Goal: Transaction & Acquisition: Obtain resource

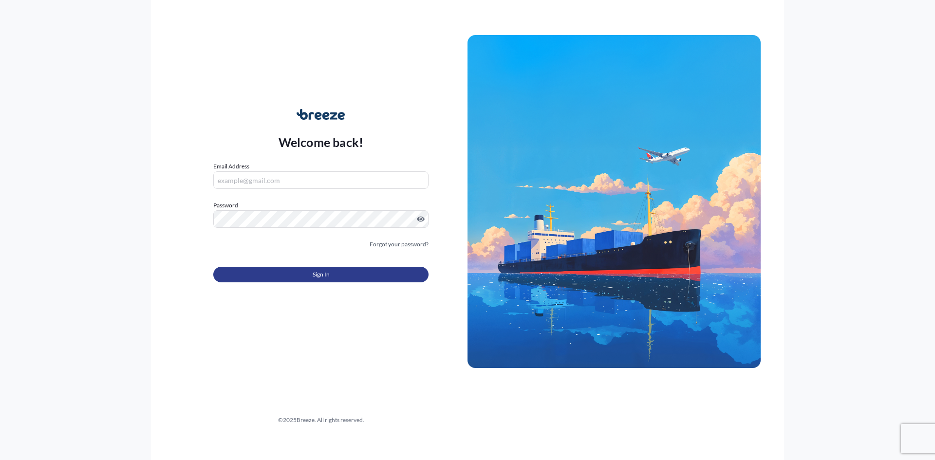
type input "[EMAIL_ADDRESS][PERSON_NAME][DOMAIN_NAME]"
click at [293, 276] on button "Sign In" at bounding box center [320, 275] width 215 height 16
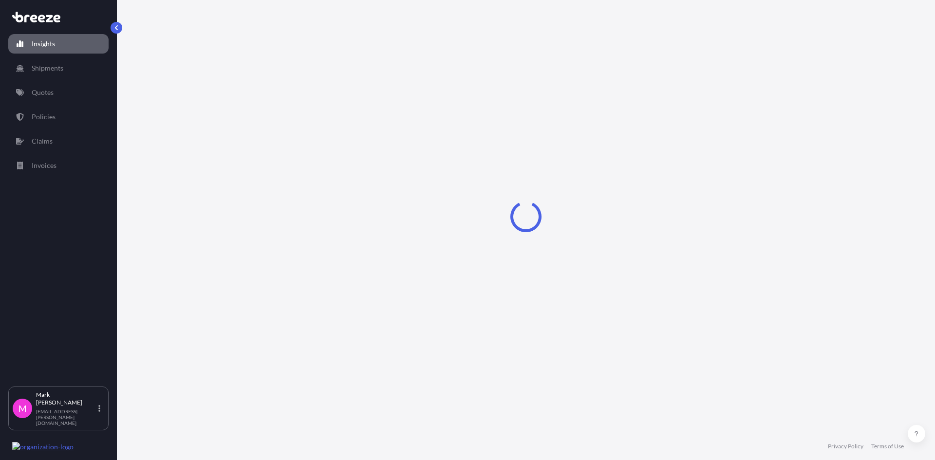
select select "2025"
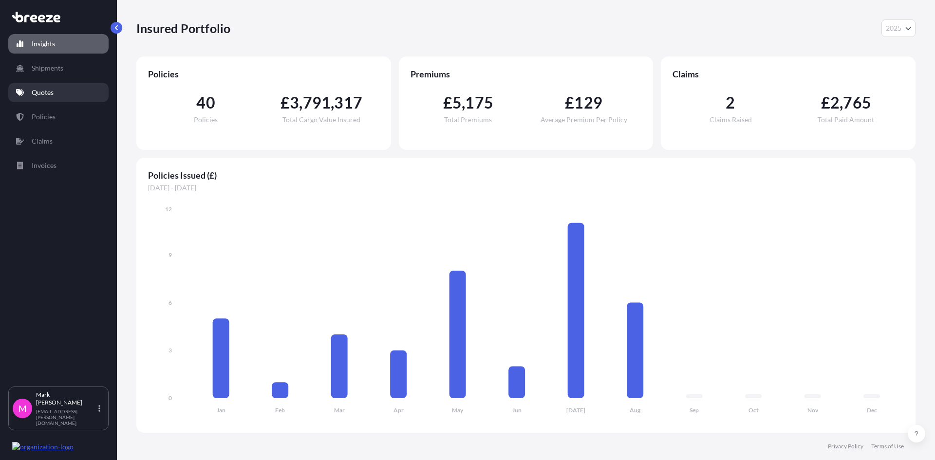
click at [55, 88] on link "Quotes" at bounding box center [58, 92] width 100 height 19
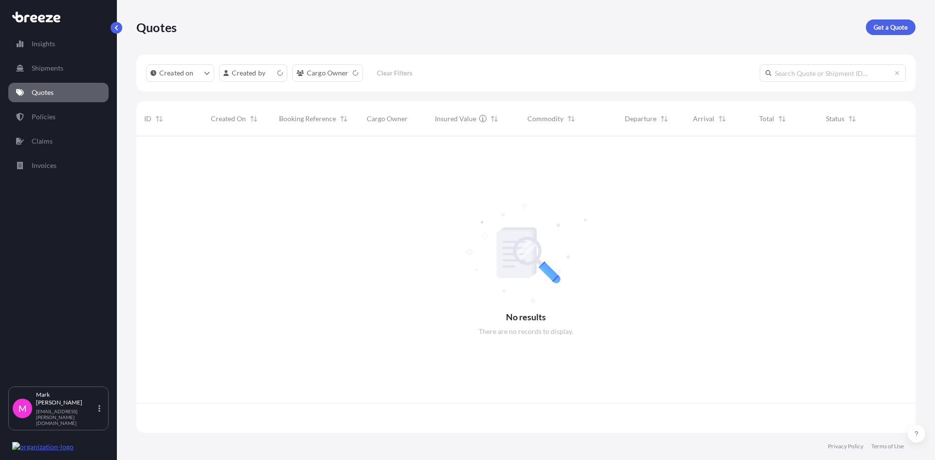
scroll to position [294, 771]
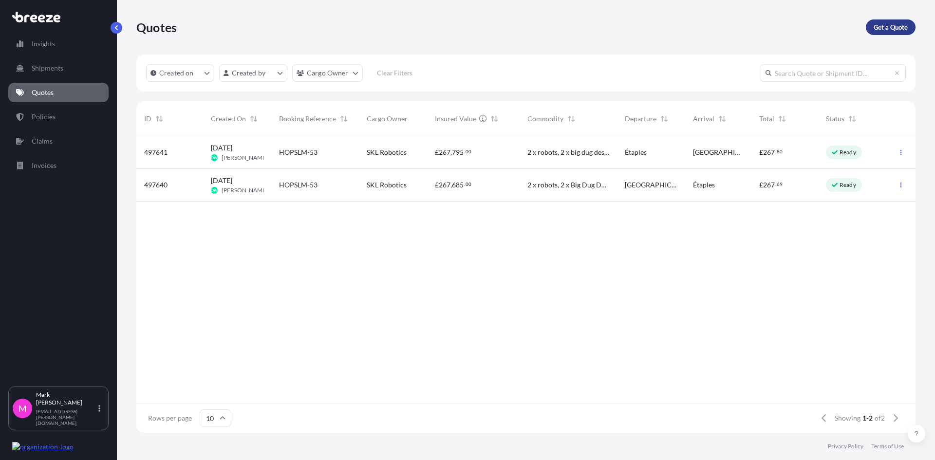
click at [894, 27] on p "Get a Quote" at bounding box center [890, 27] width 34 height 10
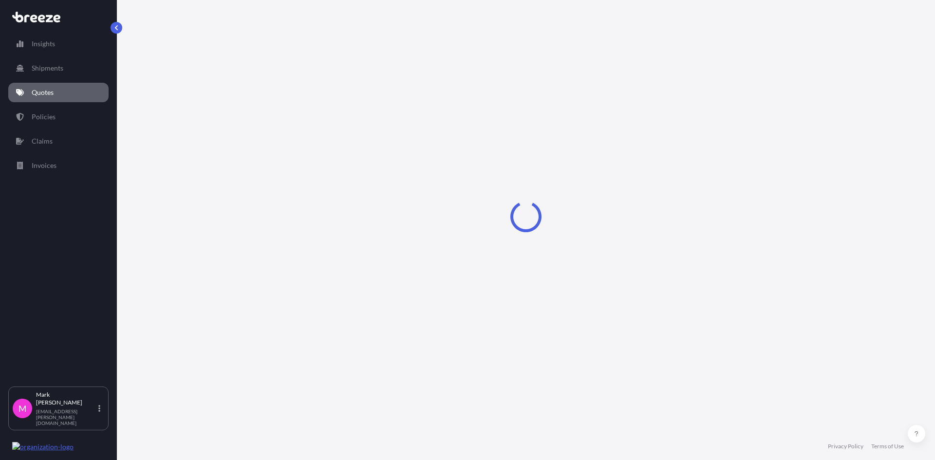
select select "Sea"
select select "1"
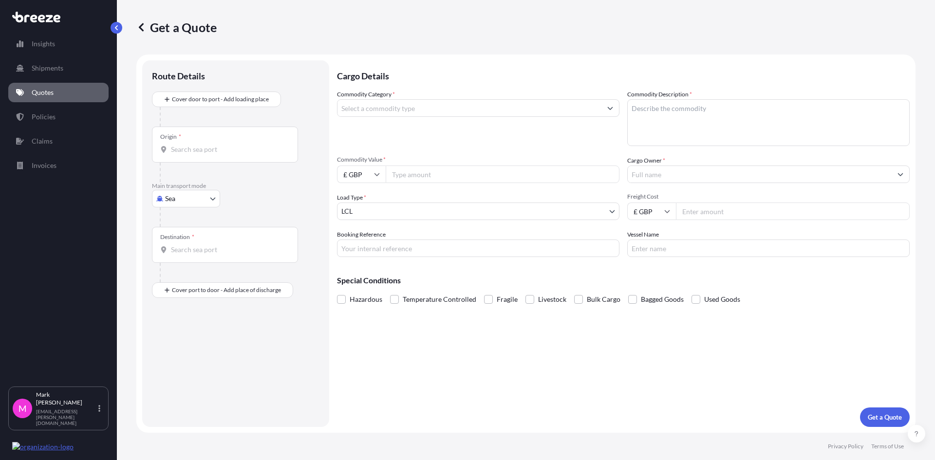
click at [238, 158] on div "Origin *" at bounding box center [225, 145] width 146 height 36
click at [238, 154] on input "Origin *" at bounding box center [228, 150] width 115 height 10
click at [226, 156] on div "Origin *" at bounding box center [225, 145] width 146 height 36
click at [226, 154] on input "Origin * Please select an origin" at bounding box center [228, 150] width 115 height 10
type input "GBLGP - [GEOGRAPHIC_DATA], [GEOGRAPHIC_DATA]"
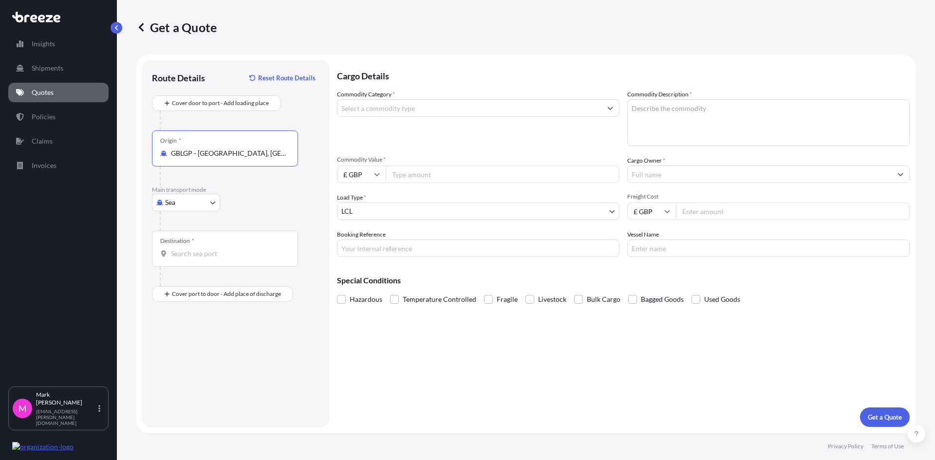
click at [208, 203] on body "0 options available. 0 options available. 1 option available. Insights Shipment…" at bounding box center [467, 230] width 935 height 460
drag, startPoint x: 210, startPoint y: 255, endPoint x: 216, endPoint y: 253, distance: 6.6
click at [210, 255] on input "Destination *" at bounding box center [228, 254] width 115 height 10
type input "TWKEL - Keelung (Chilung), [GEOGRAPHIC_DATA]"
click at [423, 109] on input "Commodity Category *" at bounding box center [469, 108] width 264 height 18
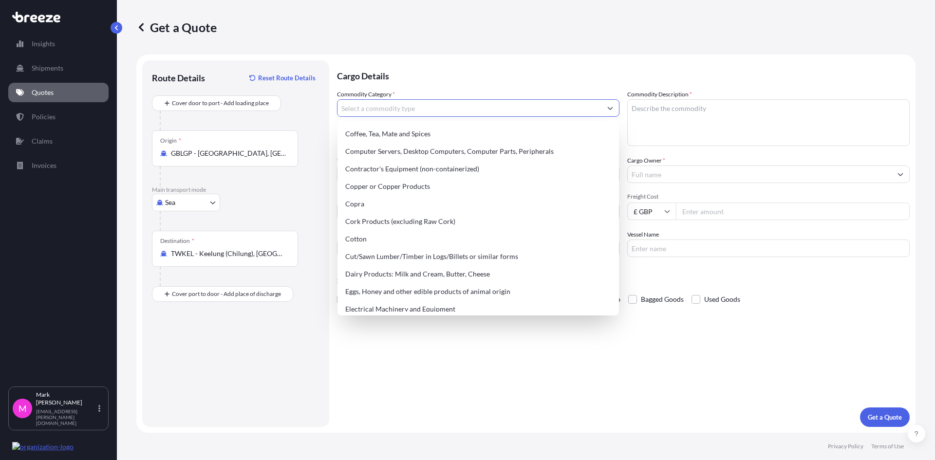
scroll to position [459, 0]
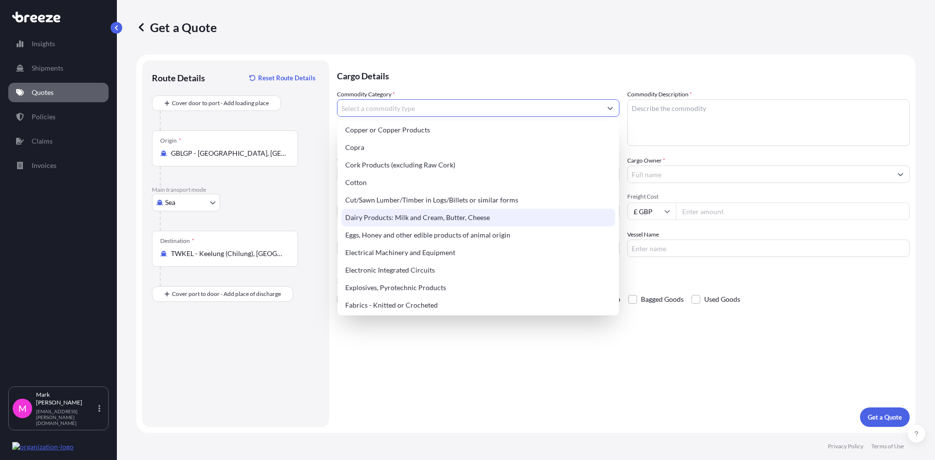
click at [494, 219] on div "Dairy Products: Milk and Cream, Butter, Cheese" at bounding box center [478, 218] width 274 height 18
type input "Dairy Products: Milk and Cream, Butter, Cheese"
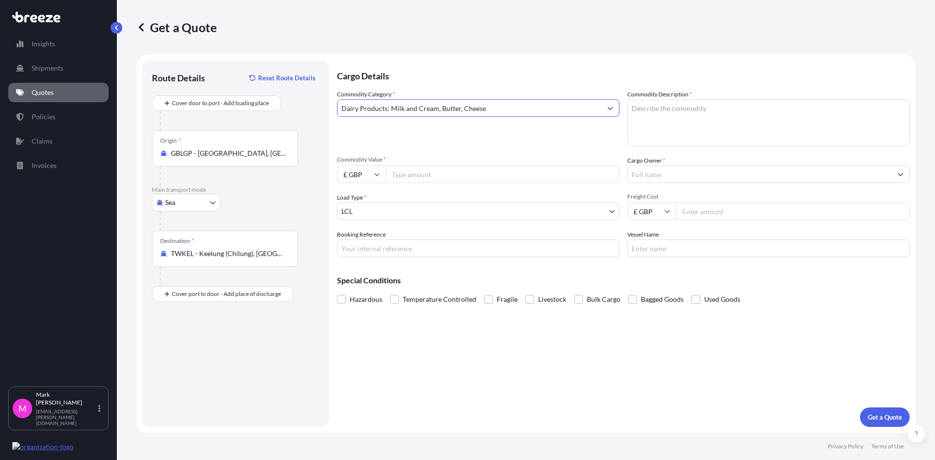
click at [697, 117] on textarea "Commodity Description *" at bounding box center [768, 122] width 282 height 47
click at [648, 130] on textarea "Commodity Description *" at bounding box center [768, 122] width 282 height 47
type textarea "Cheese HS 040610"
click at [421, 176] on input "Commodity Value *" at bounding box center [502, 174] width 234 height 18
type input "9000"
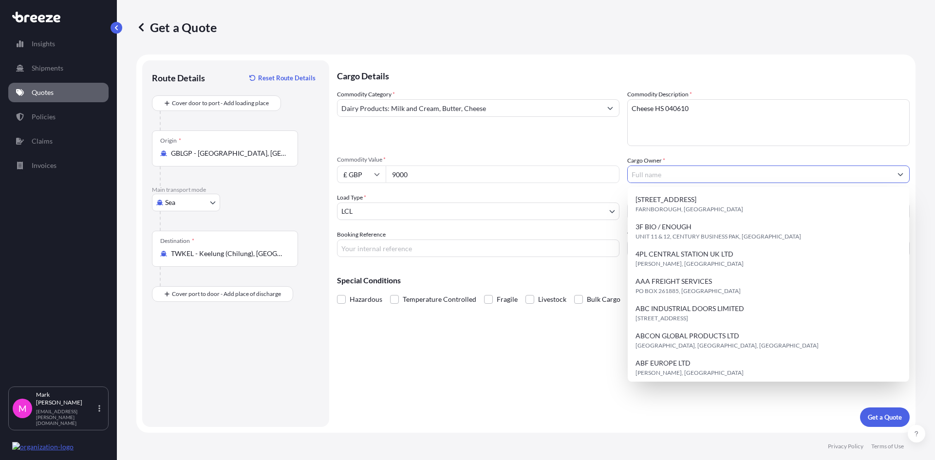
click at [692, 168] on input "Cargo Owner *" at bounding box center [759, 174] width 264 height 18
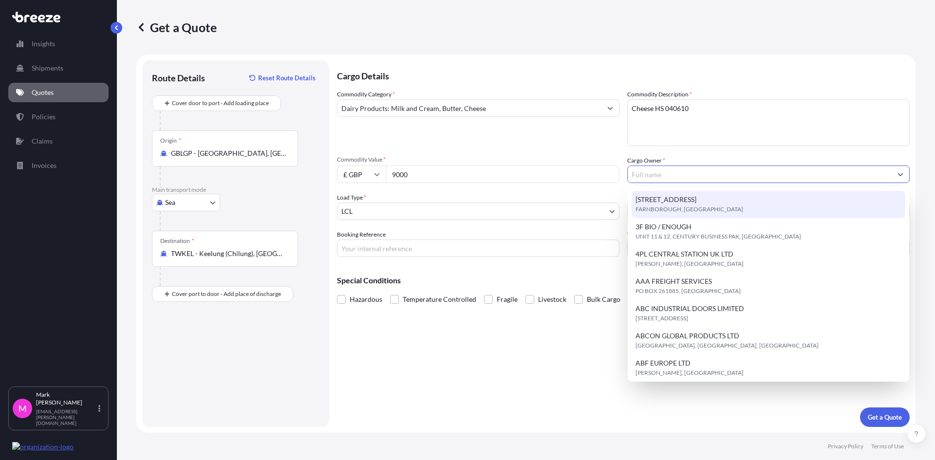
paste input "Somerdale International"
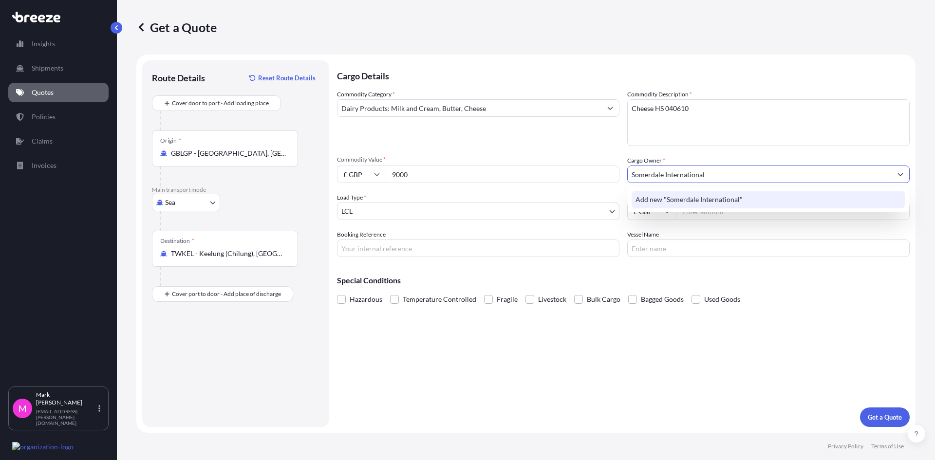
click at [722, 201] on span "Add new "Somerdale International"" at bounding box center [688, 200] width 107 height 10
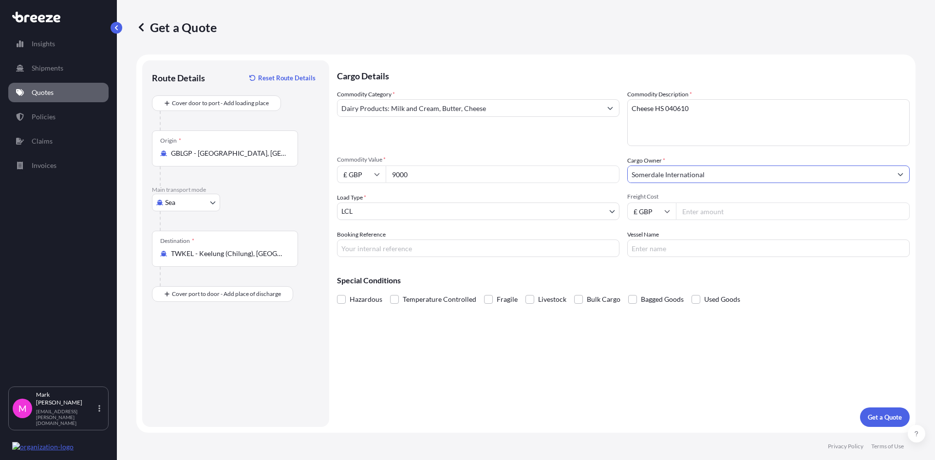
type input "Somerdale International"
click at [523, 215] on body "15 options available. 0 options available. 1 option available. Insights Shipmen…" at bounding box center [467, 230] width 935 height 460
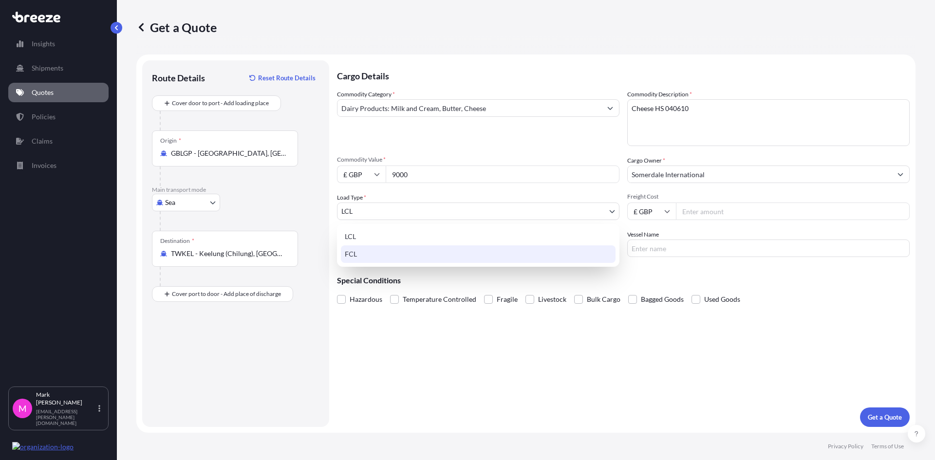
click at [436, 255] on div "FCL" at bounding box center [478, 254] width 275 height 18
select select "2"
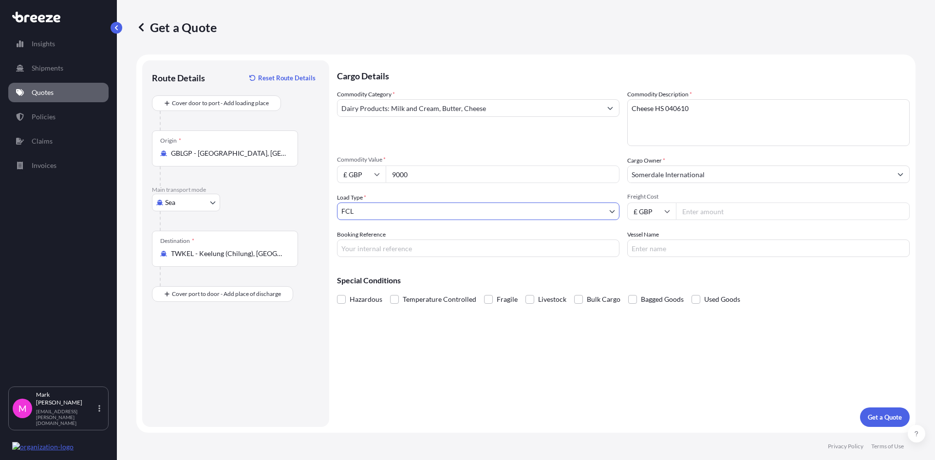
click at [710, 217] on input "Freight Cost" at bounding box center [793, 211] width 234 height 18
click at [645, 252] on input "Vessel Name" at bounding box center [768, 248] width 282 height 18
click at [709, 215] on input "Freight Cost" at bounding box center [793, 211] width 234 height 18
type input "2600"
click at [396, 298] on span at bounding box center [394, 299] width 9 height 9
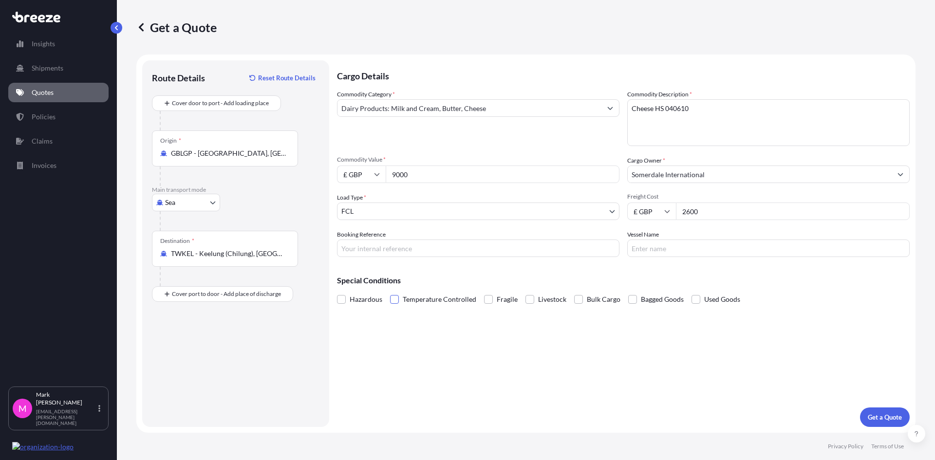
click at [390, 292] on input "Temperature Controlled" at bounding box center [390, 292] width 0 height 0
click at [895, 422] on button "Get a Quote" at bounding box center [885, 416] width 50 height 19
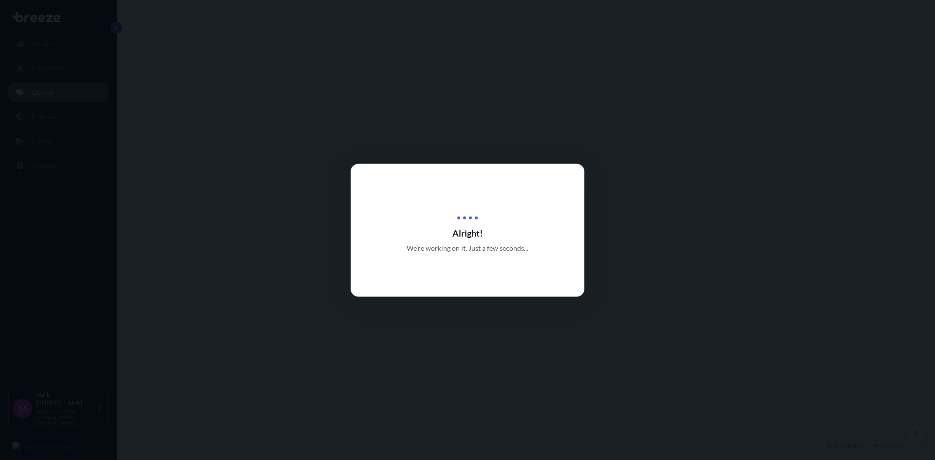
select select "Sea"
select select "2"
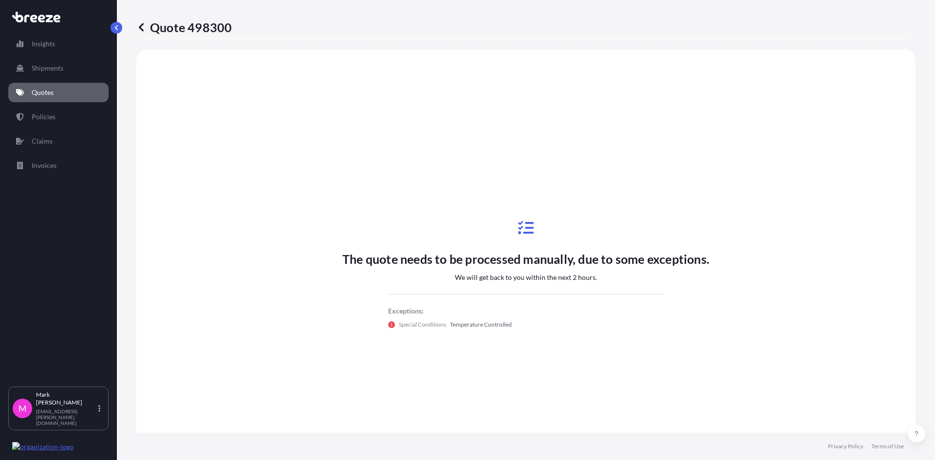
scroll to position [293, 0]
